Goal: Task Accomplishment & Management: Complete application form

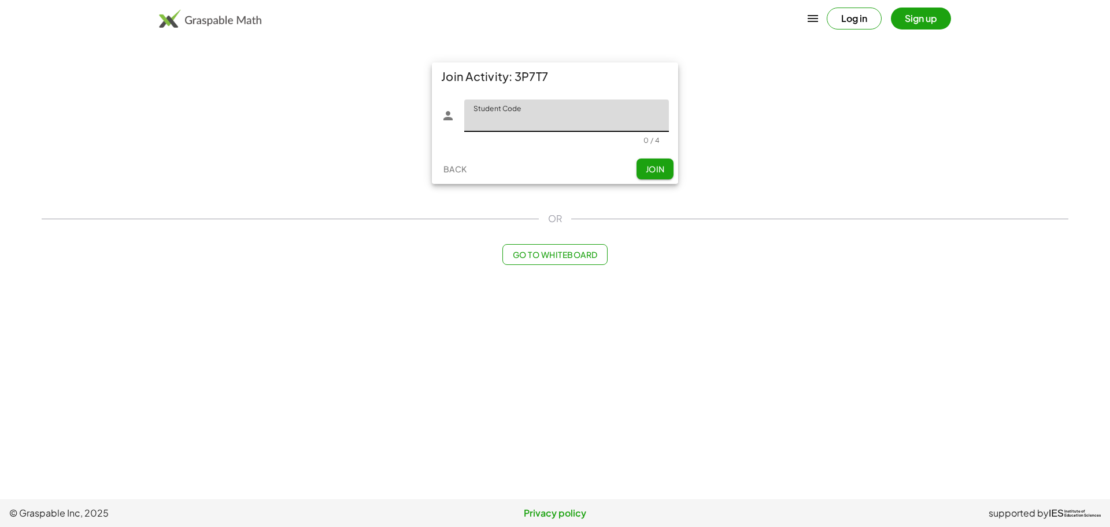
click at [526, 114] on input "Student Code" at bounding box center [566, 115] width 205 height 32
type input "****"
click at [642, 176] on button "Join" at bounding box center [655, 168] width 37 height 21
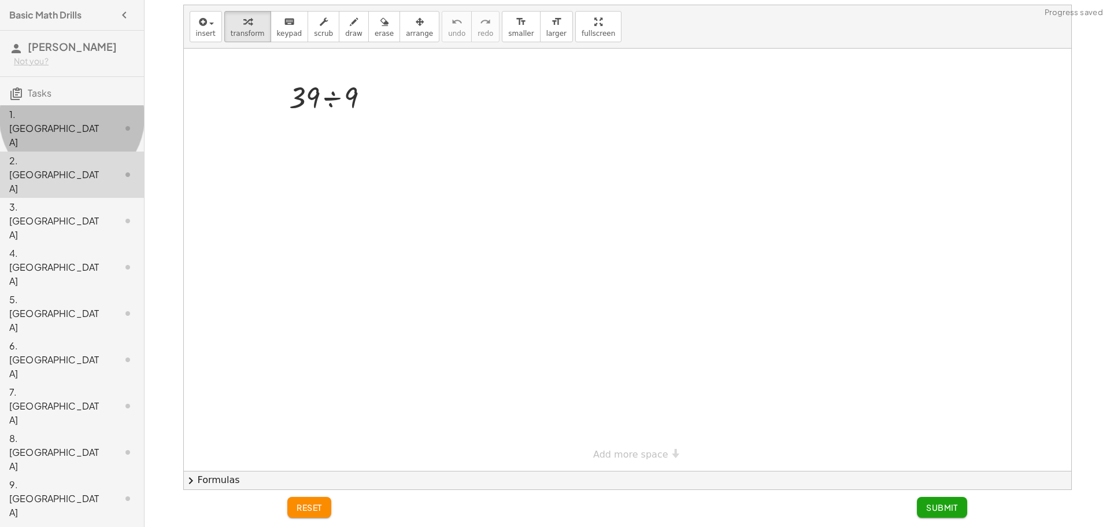
click at [62, 113] on div "1. [GEOGRAPHIC_DATA]" at bounding box center [55, 129] width 93 height 42
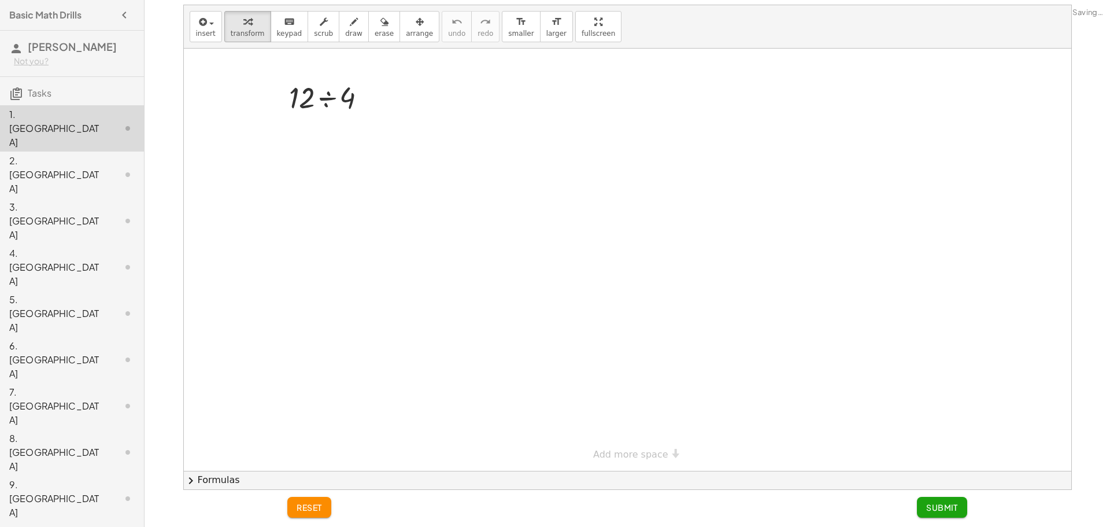
click at [460, 111] on div at bounding box center [628, 260] width 888 height 422
click at [359, 177] on div at bounding box center [628, 260] width 888 height 422
click at [943, 501] on button "Submit" at bounding box center [942, 507] width 50 height 21
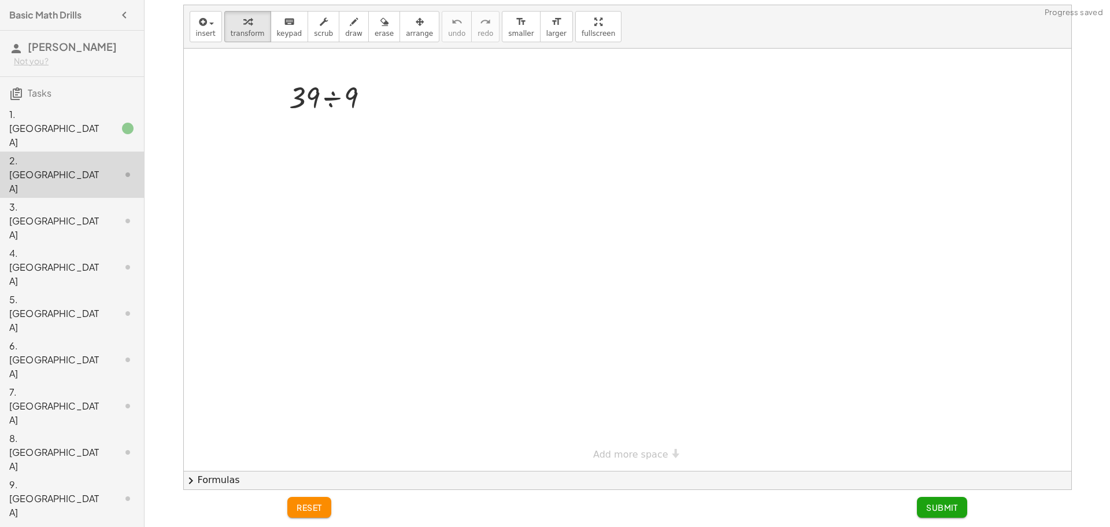
click at [369, 147] on div at bounding box center [628, 260] width 888 height 422
click at [959, 507] on button "Submit" at bounding box center [942, 507] width 50 height 21
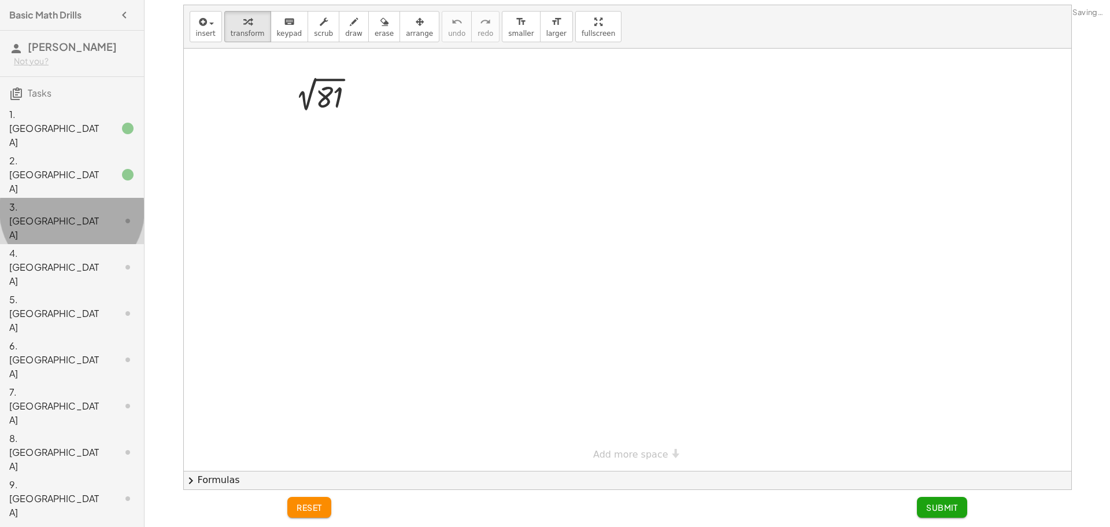
click at [97, 200] on div "3. [GEOGRAPHIC_DATA]" at bounding box center [55, 221] width 93 height 42
click at [626, 212] on div at bounding box center [628, 260] width 888 height 422
click at [520, 189] on div at bounding box center [628, 260] width 888 height 422
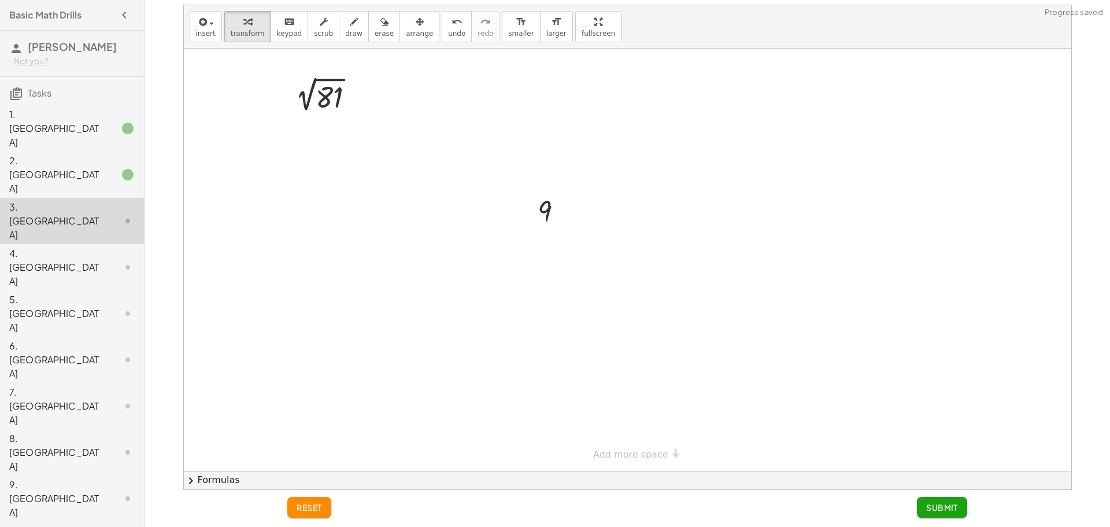
click at [938, 509] on span "Submit" at bounding box center [942, 507] width 32 height 10
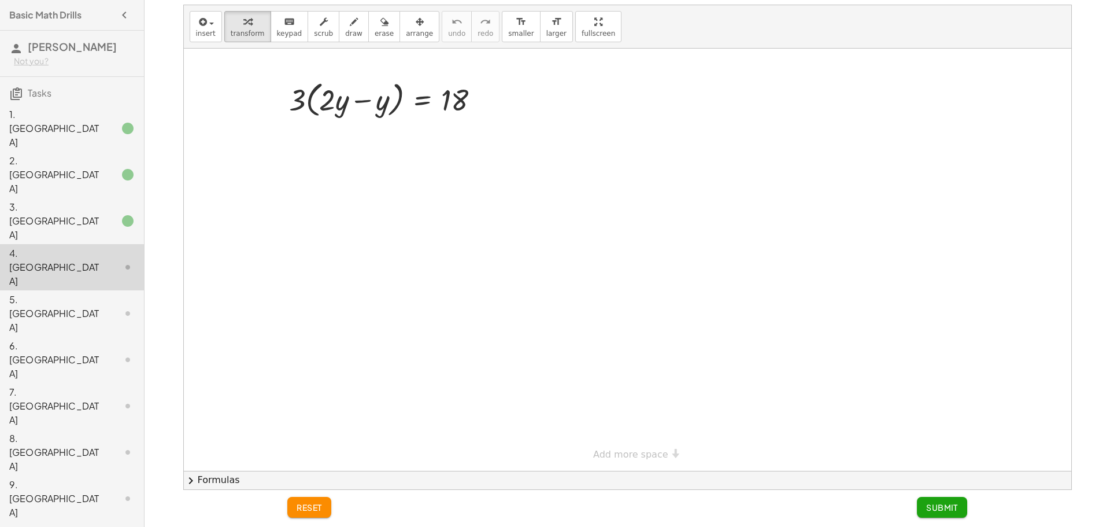
click at [619, 241] on div at bounding box center [628, 260] width 888 height 422
click at [930, 498] on button "Submit" at bounding box center [942, 507] width 50 height 21
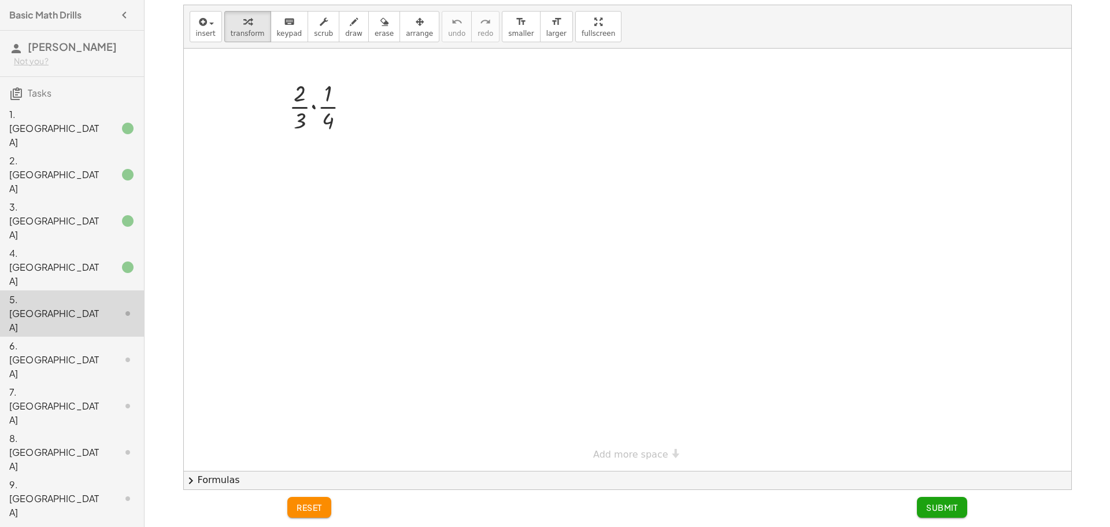
click at [551, 156] on div at bounding box center [628, 260] width 888 height 422
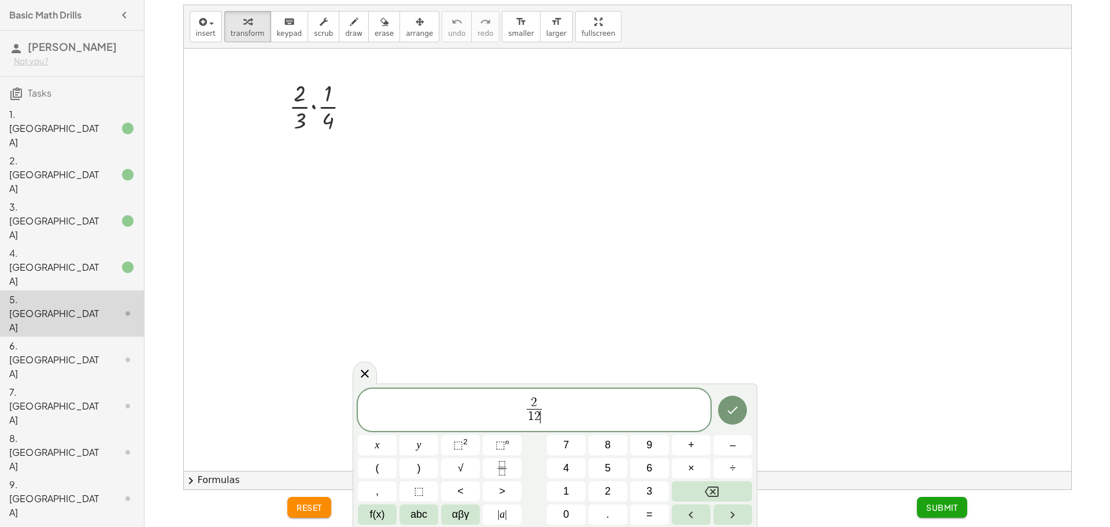
click at [551, 412] on span "2 1 2 ​ ​" at bounding box center [534, 411] width 353 height 31
click at [553, 402] on span "2 1 2 ​ ​" at bounding box center [534, 411] width 353 height 31
drag, startPoint x: 536, startPoint y: 388, endPoint x: 533, endPoint y: 400, distance: 12.6
click at [534, 390] on div "2 ​ 1 2 ​" at bounding box center [534, 410] width 353 height 43
click at [562, 410] on span "1 1 2 ​ ​" at bounding box center [534, 411] width 353 height 31
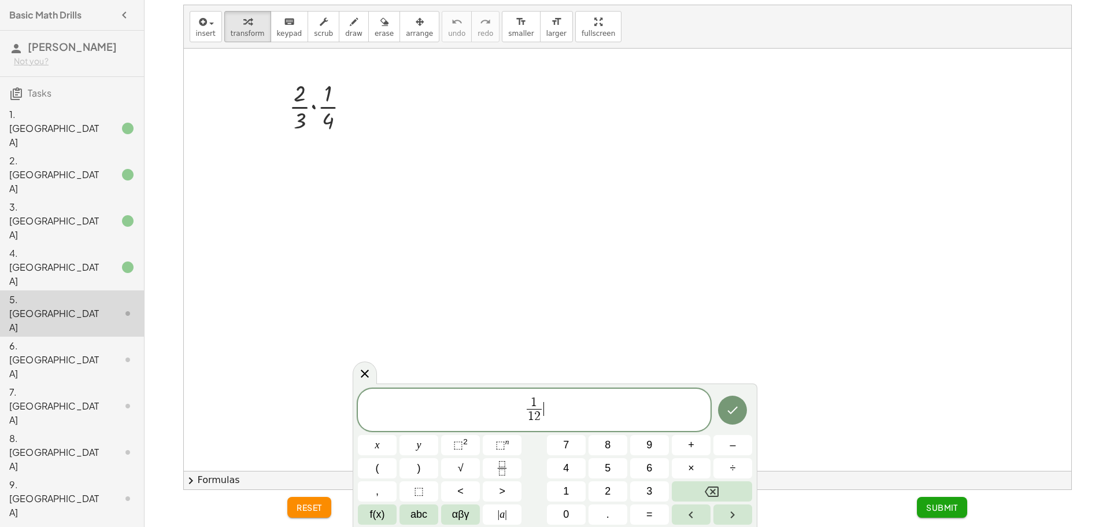
click at [548, 415] on span "1 1 2 ​ ​" at bounding box center [534, 411] width 353 height 31
click at [540, 418] on span "1 2" at bounding box center [534, 417] width 15 height 16
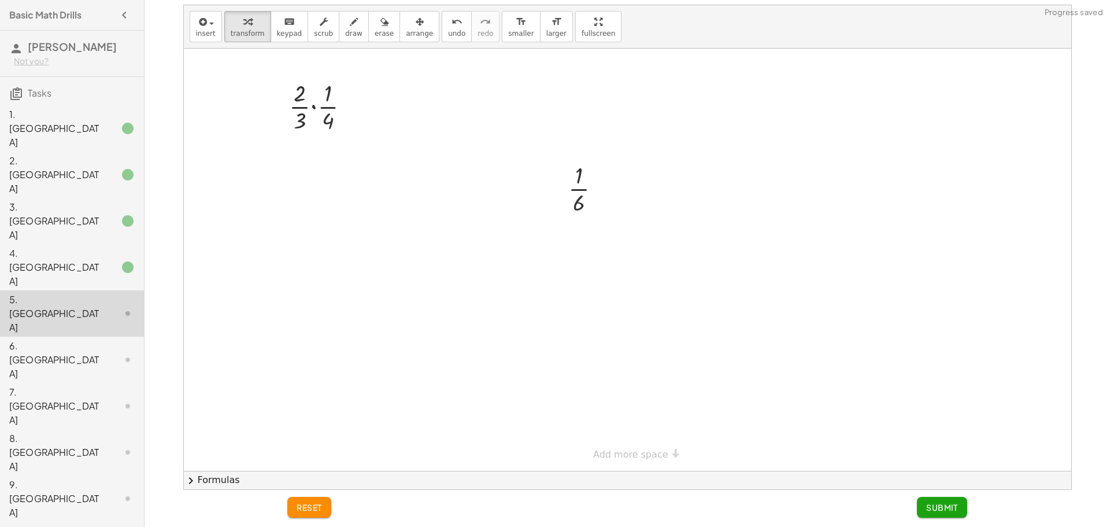
click at [939, 502] on span "Submit" at bounding box center [942, 507] width 32 height 10
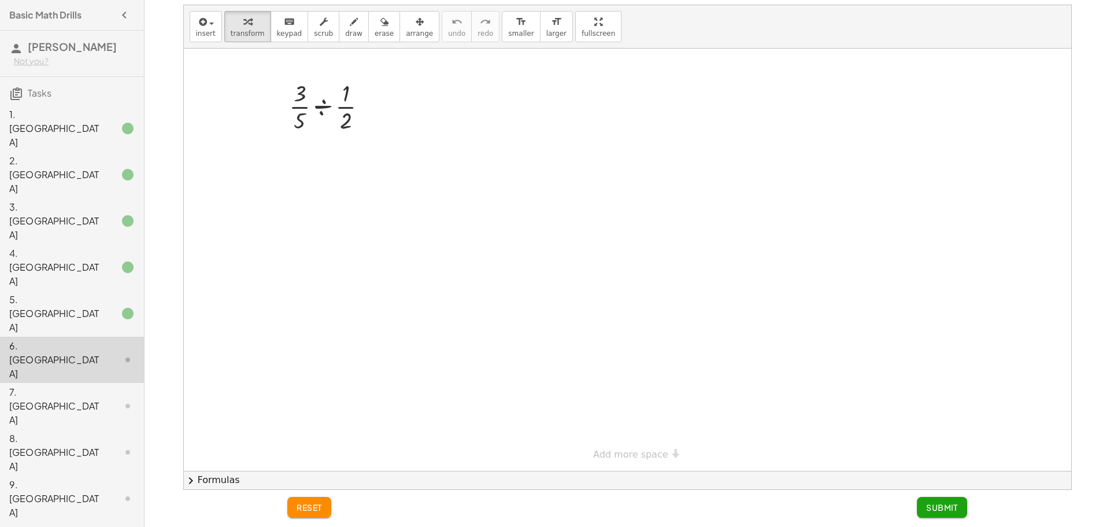
click at [483, 194] on div at bounding box center [628, 260] width 888 height 422
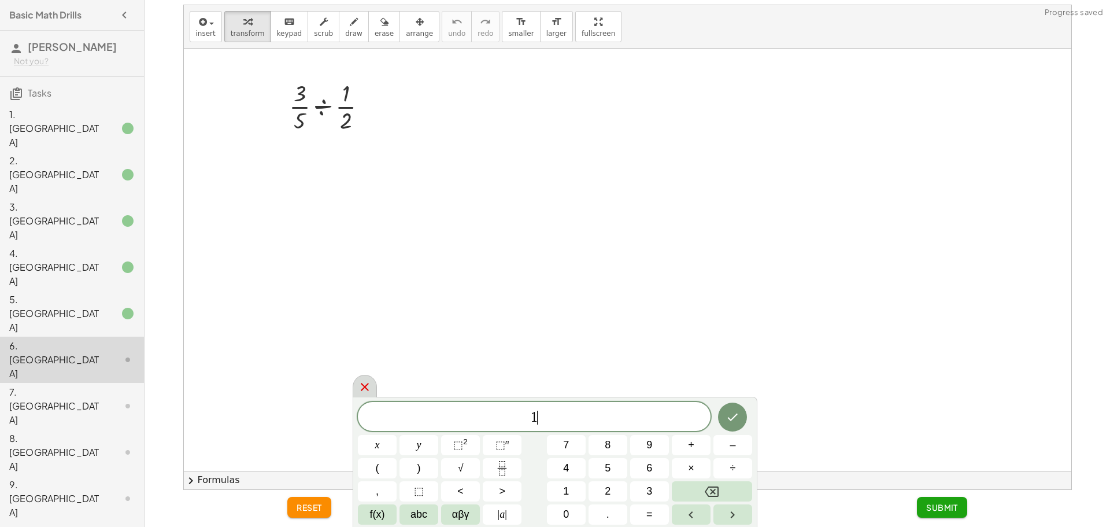
click at [365, 390] on icon at bounding box center [365, 387] width 14 height 14
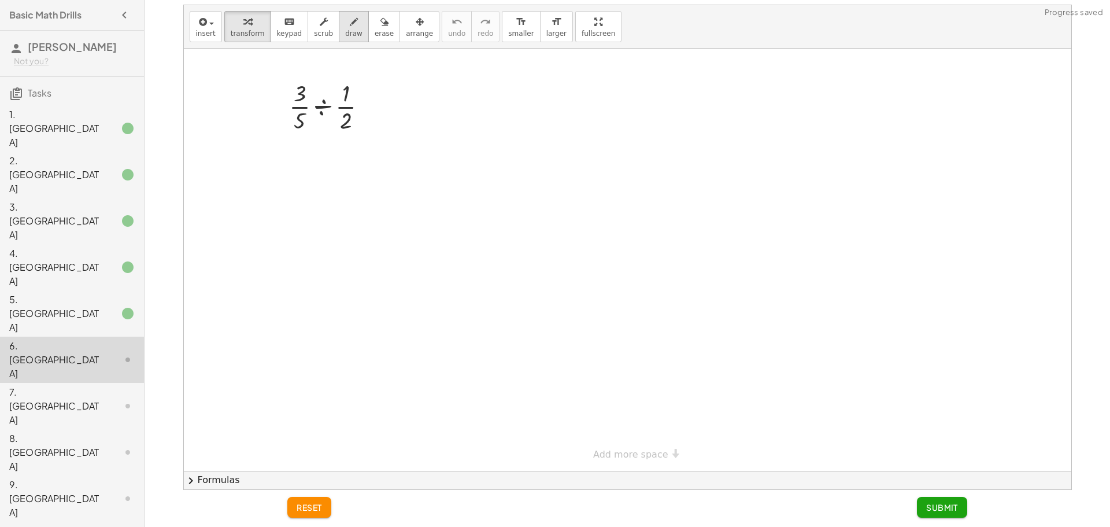
click at [350, 28] on icon "button" at bounding box center [354, 22] width 8 height 14
drag, startPoint x: 578, startPoint y: 207, endPoint x: 579, endPoint y: 315, distance: 108.1
click at [579, 319] on div at bounding box center [628, 260] width 888 height 422
drag, startPoint x: 640, startPoint y: 194, endPoint x: 643, endPoint y: 231, distance: 37.7
click at [643, 231] on div at bounding box center [628, 260] width 888 height 422
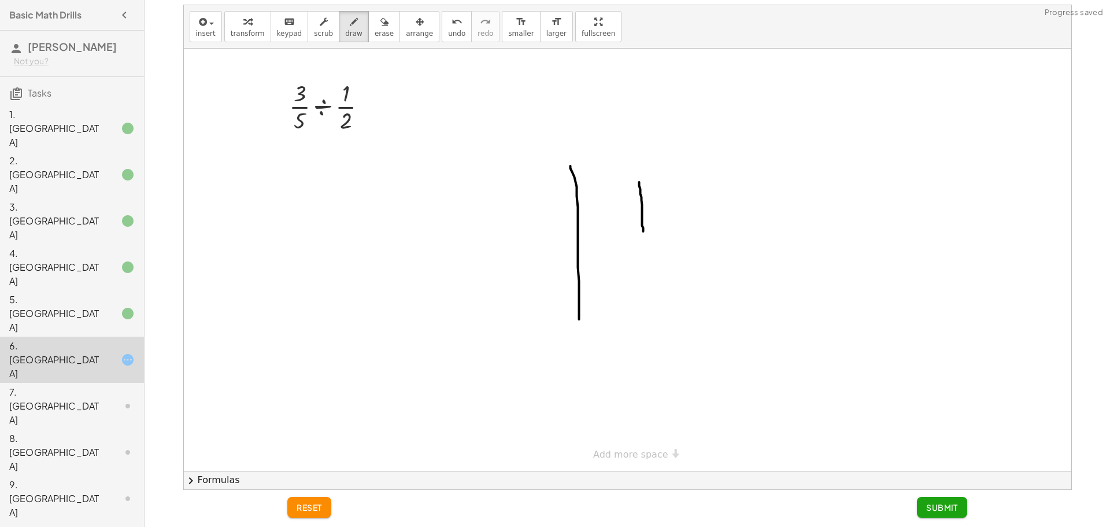
drag, startPoint x: 612, startPoint y: 243, endPoint x: 683, endPoint y: 251, distance: 71.5
click at [690, 245] on div at bounding box center [628, 260] width 888 height 422
drag, startPoint x: 622, startPoint y: 252, endPoint x: 701, endPoint y: 252, distance: 79.2
click at [701, 252] on div at bounding box center [628, 260] width 888 height 422
drag, startPoint x: 644, startPoint y: 272, endPoint x: 619, endPoint y: 294, distance: 33.2
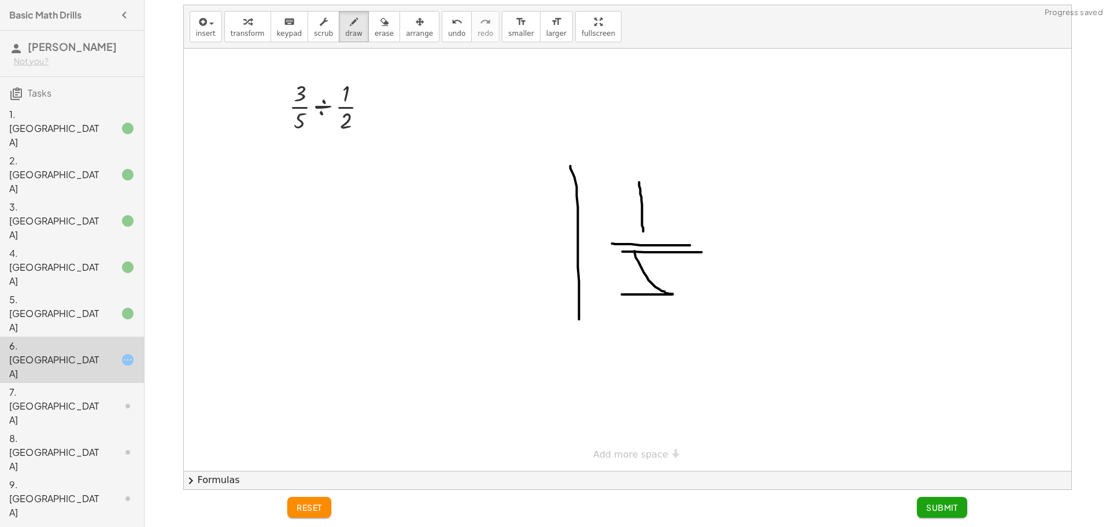
click at [619, 294] on div at bounding box center [628, 260] width 888 height 422
click at [943, 508] on span "Submit" at bounding box center [942, 507] width 32 height 10
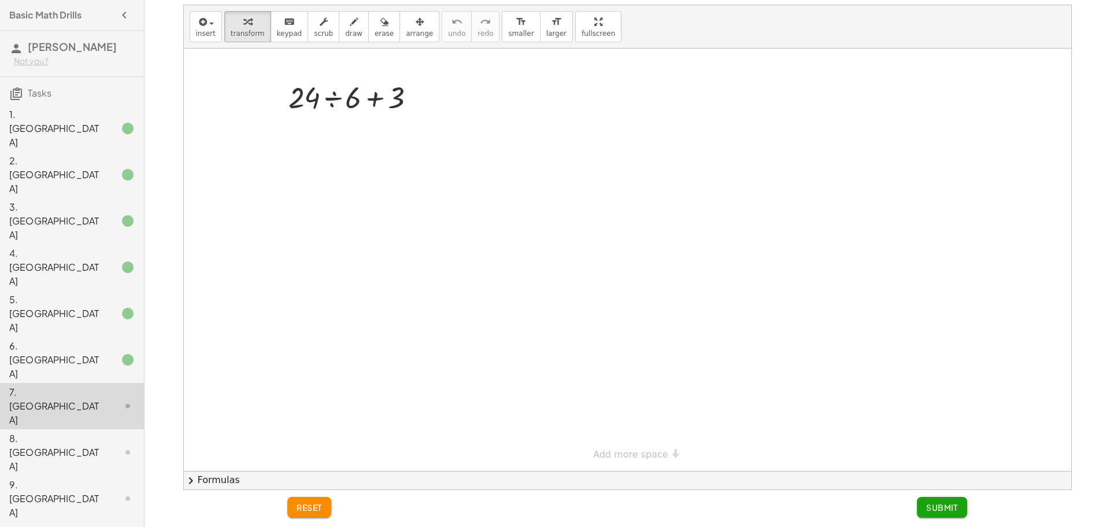
click at [574, 200] on div at bounding box center [628, 260] width 888 height 422
click at [950, 505] on span "Submit" at bounding box center [942, 507] width 32 height 10
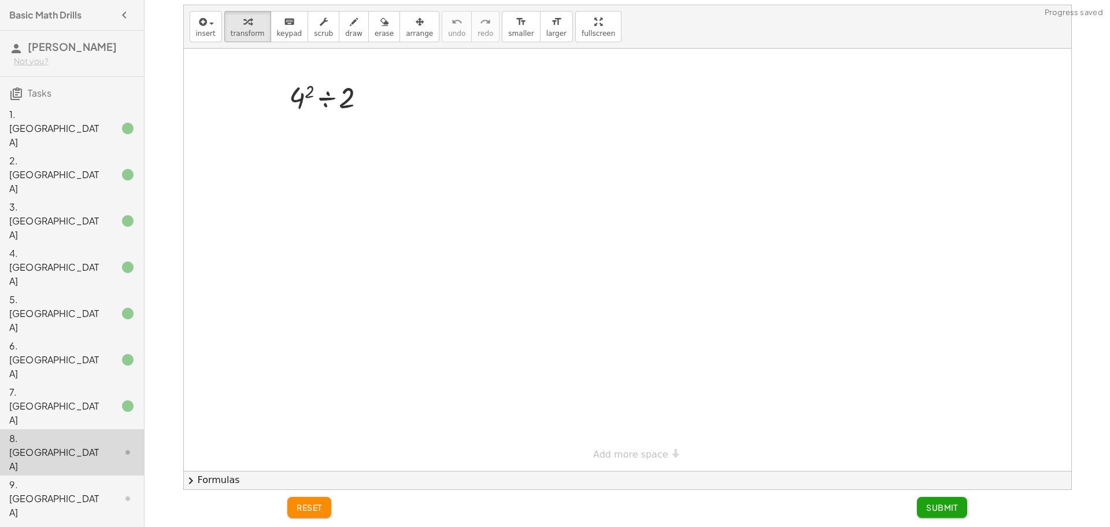
click at [460, 220] on div at bounding box center [628, 260] width 888 height 422
click at [935, 501] on button "Submit" at bounding box center [942, 507] width 50 height 21
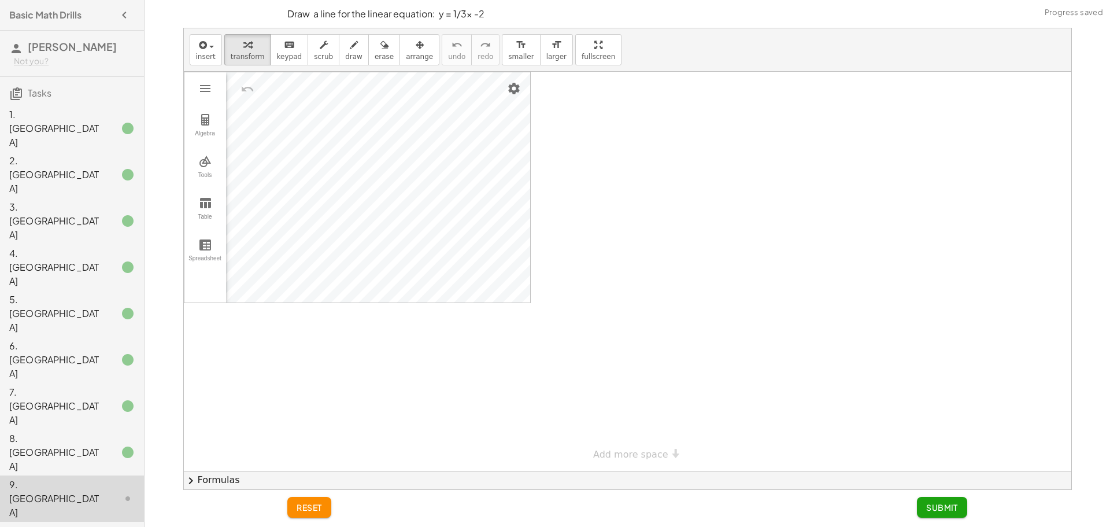
click at [88, 431] on div "8. [GEOGRAPHIC_DATA]" at bounding box center [55, 452] width 93 height 42
